Goal: Complete application form

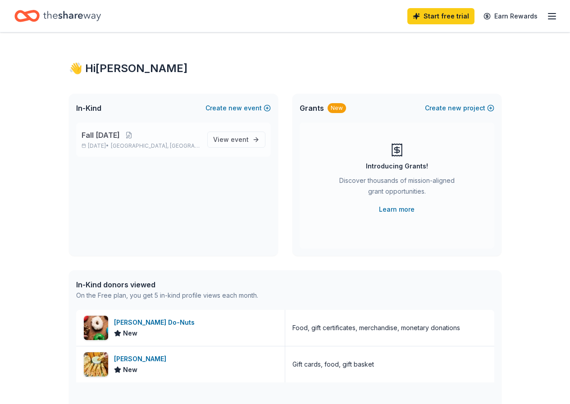
click at [106, 136] on span "Fall [DATE]" at bounding box center [101, 135] width 38 height 11
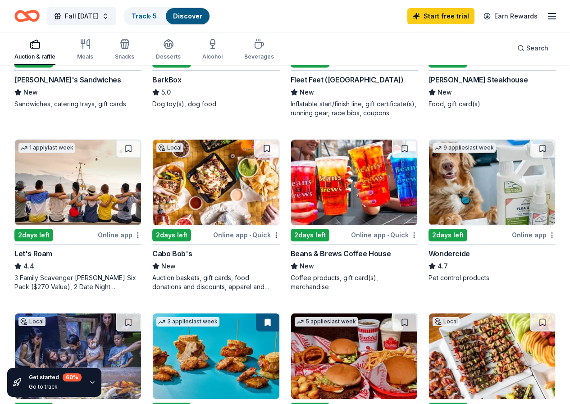
scroll to position [360, 0]
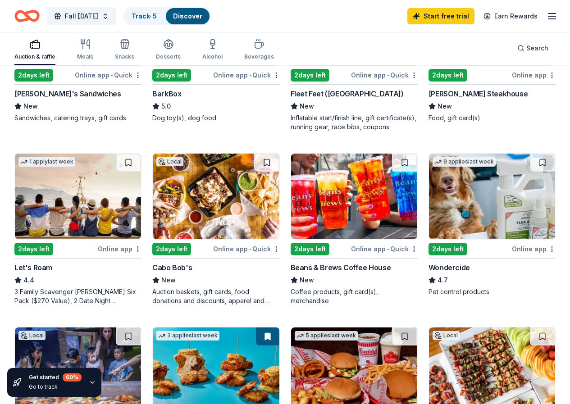
click at [291, 207] on img at bounding box center [354, 197] width 126 height 86
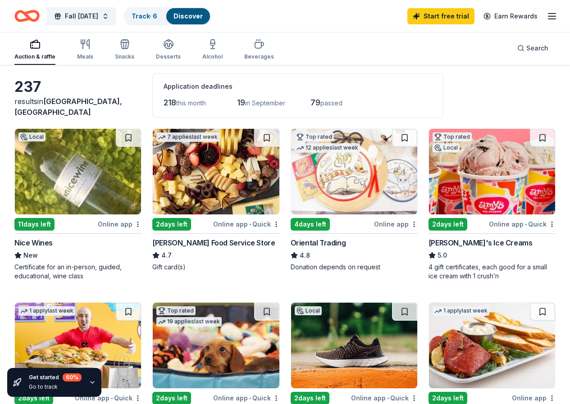
scroll to position [0, 0]
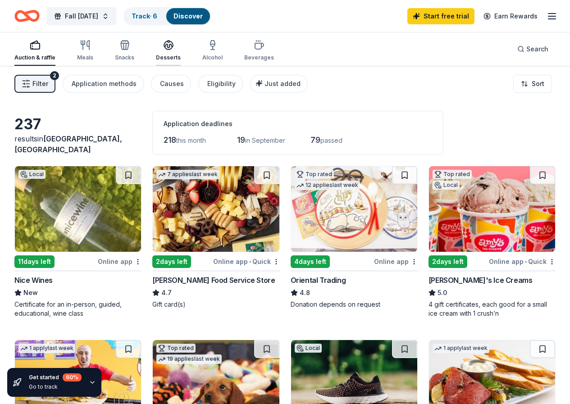
click at [173, 45] on icon "button" at bounding box center [168, 44] width 9 height 7
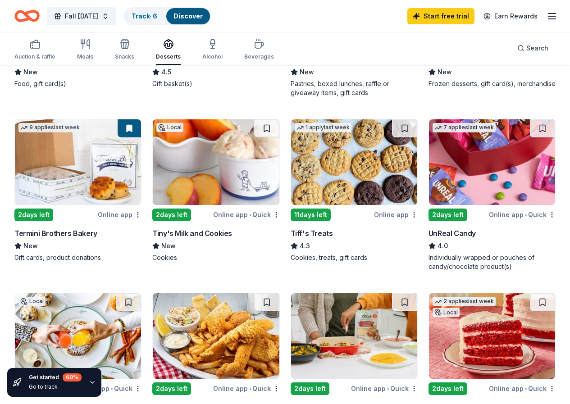
scroll to position [405, 0]
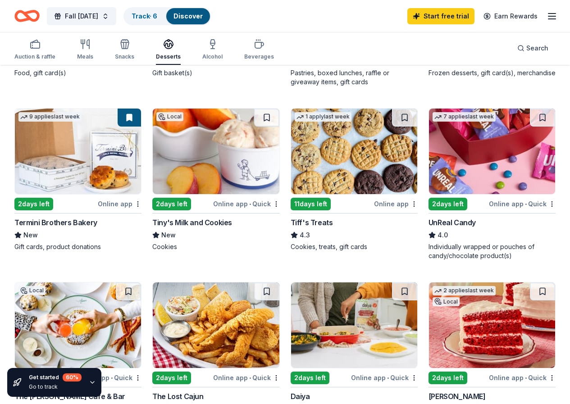
click at [291, 174] on img at bounding box center [354, 152] width 126 height 86
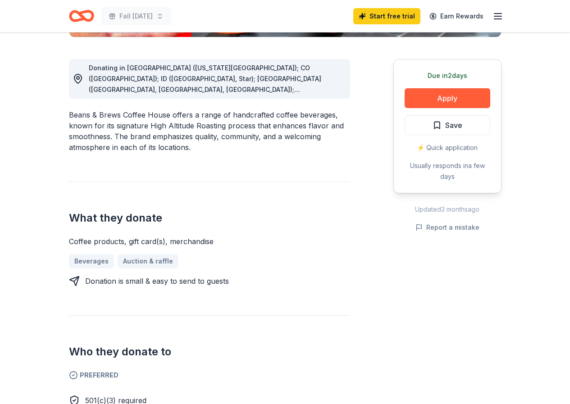
scroll to position [225, 0]
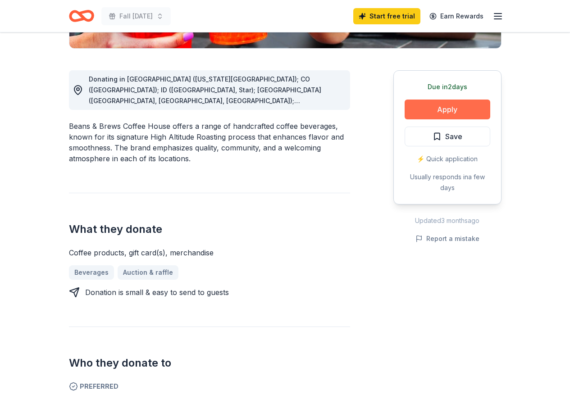
click at [449, 109] on button "Apply" at bounding box center [447, 110] width 86 height 20
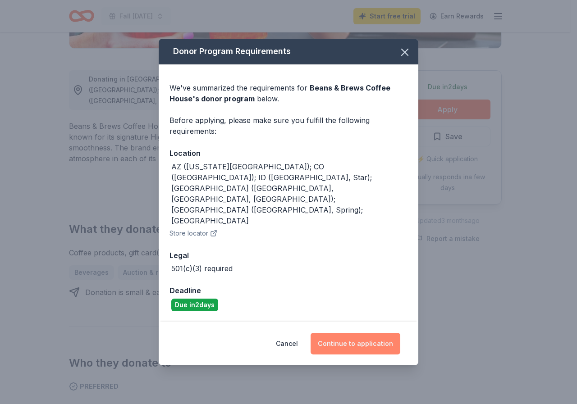
click at [351, 333] on button "Continue to application" at bounding box center [355, 344] width 90 height 22
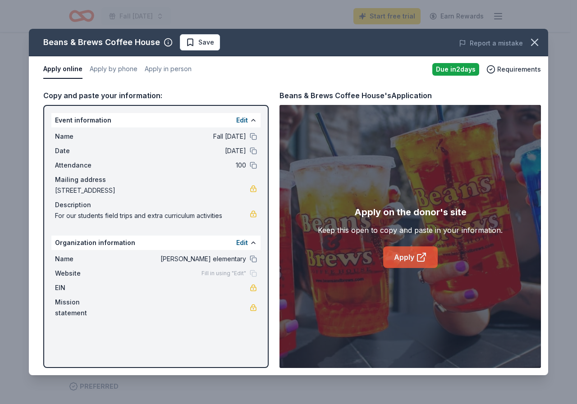
click at [405, 258] on link "Apply" at bounding box center [410, 257] width 54 height 22
click at [198, 44] on span "Save" at bounding box center [206, 42] width 16 height 11
click at [537, 42] on icon "button" at bounding box center [534, 42] width 13 height 13
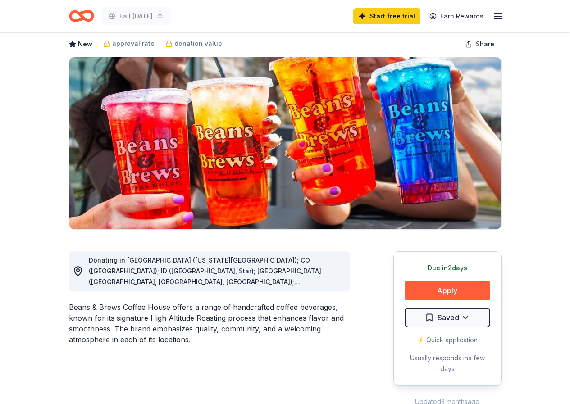
scroll to position [0, 0]
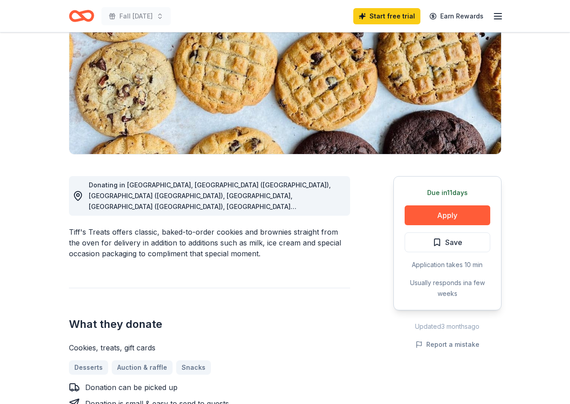
scroll to position [45, 0]
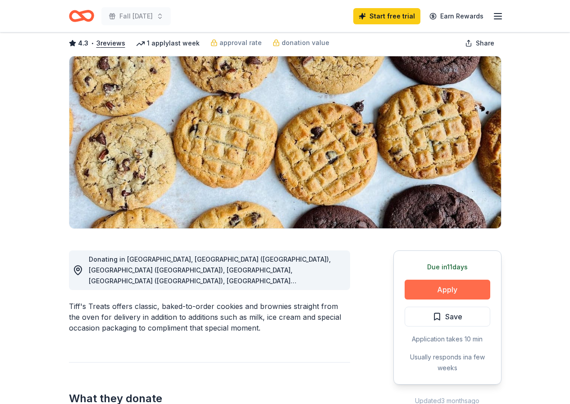
click at [446, 291] on button "Apply" at bounding box center [447, 290] width 86 height 20
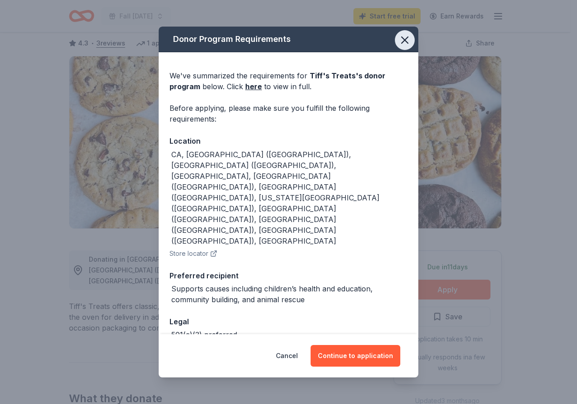
click at [405, 44] on icon "button" at bounding box center [404, 40] width 13 height 13
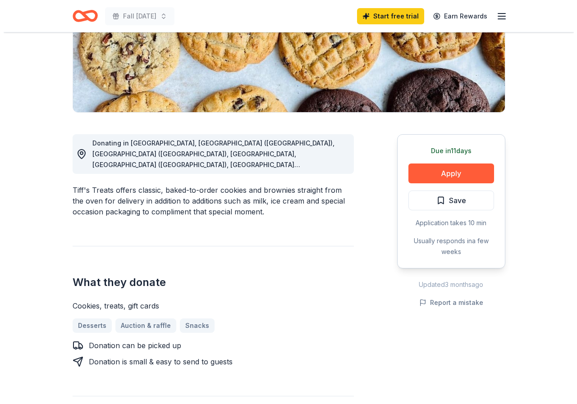
scroll to position [0, 0]
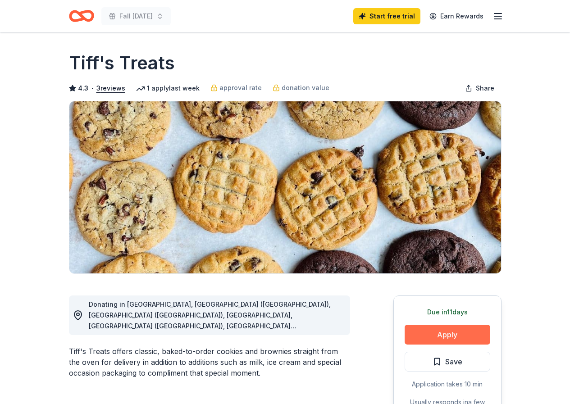
click at [438, 336] on button "Apply" at bounding box center [447, 335] width 86 height 20
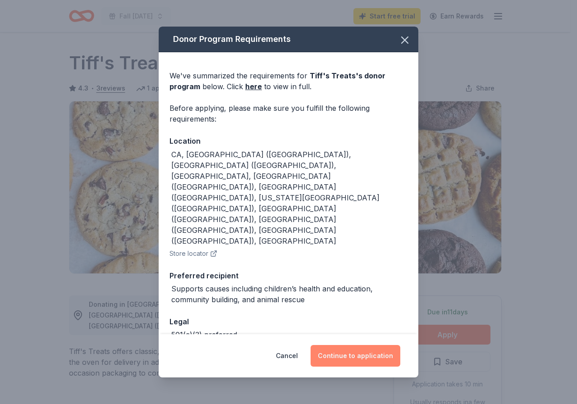
click at [347, 352] on button "Continue to application" at bounding box center [355, 356] width 90 height 22
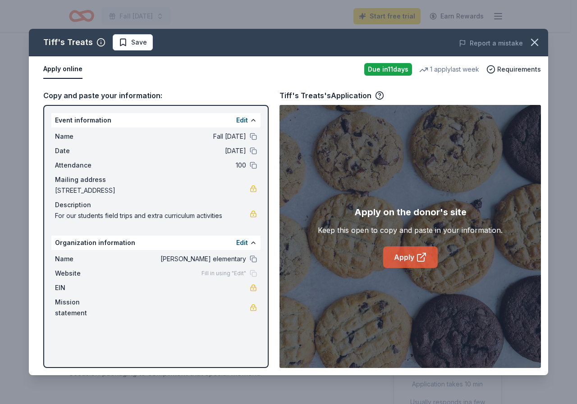
click at [402, 257] on link "Apply" at bounding box center [410, 257] width 54 height 22
